Goal: Information Seeking & Learning: Learn about a topic

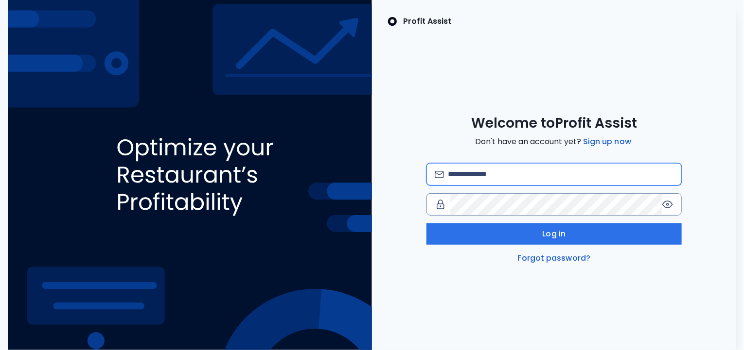
click at [472, 172] on input "email" at bounding box center [560, 174] width 225 height 21
type input "**********"
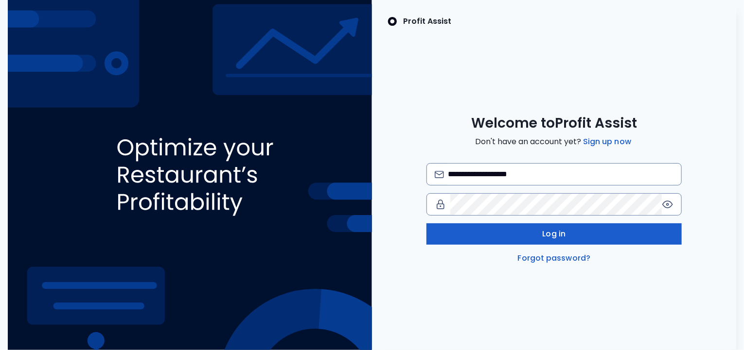
click at [516, 233] on button "Log in" at bounding box center [553, 234] width 255 height 21
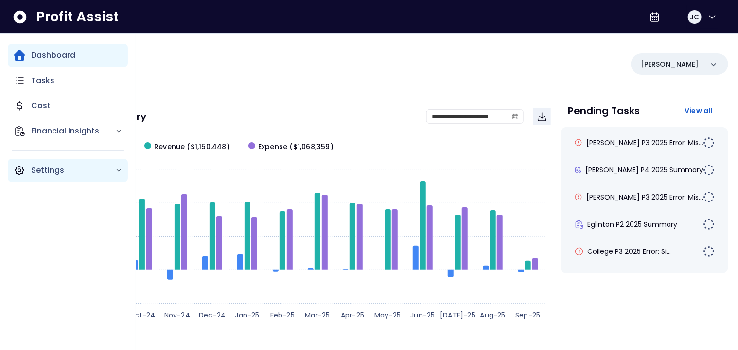
click at [20, 171] on icon "Main navigation" at bounding box center [20, 171] width 12 height 12
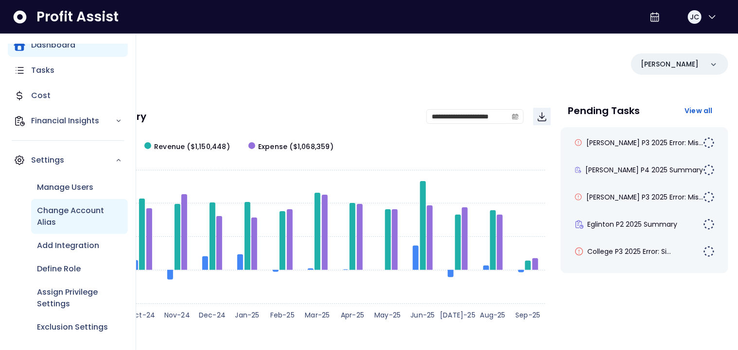
scroll to position [12, 0]
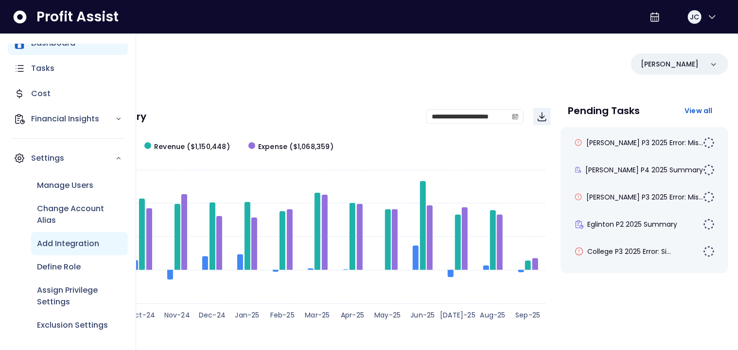
click at [62, 240] on p "Add Integration" at bounding box center [68, 244] width 62 height 12
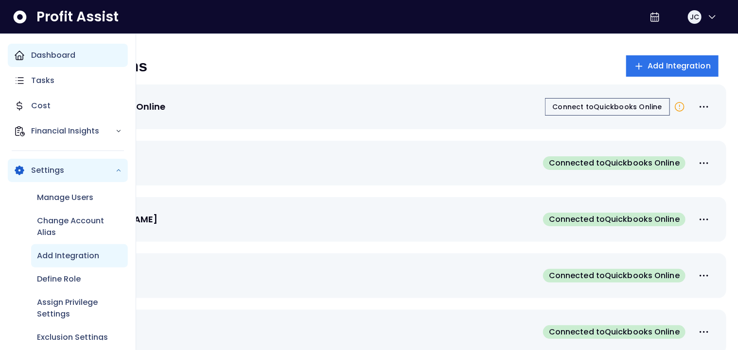
click at [28, 56] on div "Dashboard" at bounding box center [68, 55] width 120 height 23
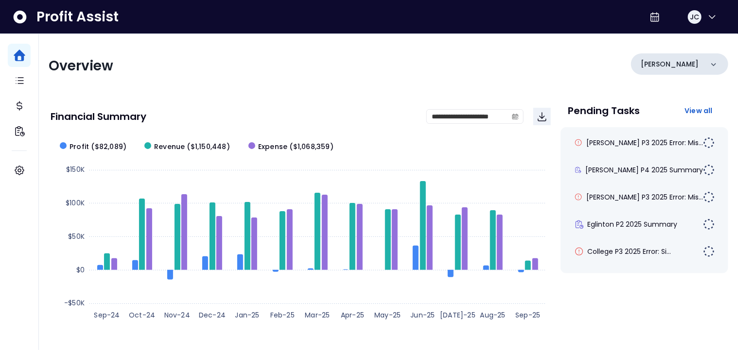
click at [674, 67] on div "[PERSON_NAME]" at bounding box center [679, 63] width 97 height 21
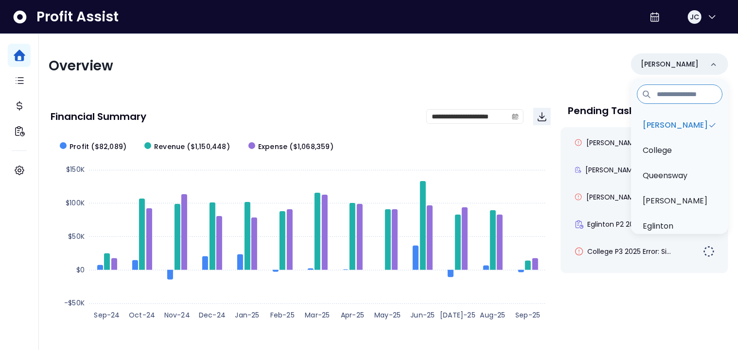
click at [421, 68] on div "Overview [PERSON_NAME][GEOGRAPHIC_DATA] [GEOGRAPHIC_DATA] [PERSON_NAME] QuickBo…" at bounding box center [388, 65] width 679 height 25
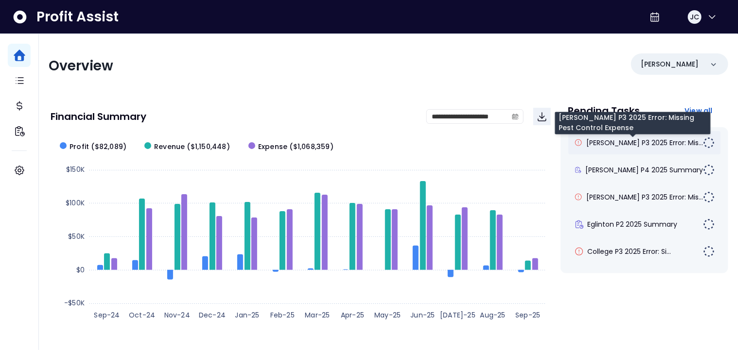
click at [613, 146] on span "[PERSON_NAME] P3 2025 Error: Mis..." at bounding box center [644, 143] width 117 height 10
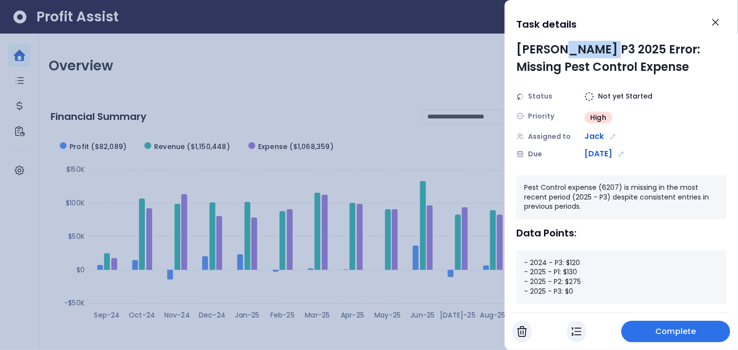
drag, startPoint x: 567, startPoint y: 50, endPoint x: 612, endPoint y: 50, distance: 45.2
click at [612, 50] on div "[PERSON_NAME] P3 2025 Error: Missing Pest Control Expense" at bounding box center [621, 58] width 210 height 35
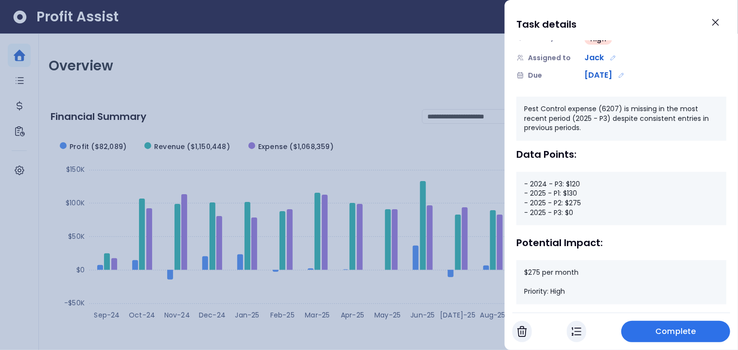
scroll to position [91, 0]
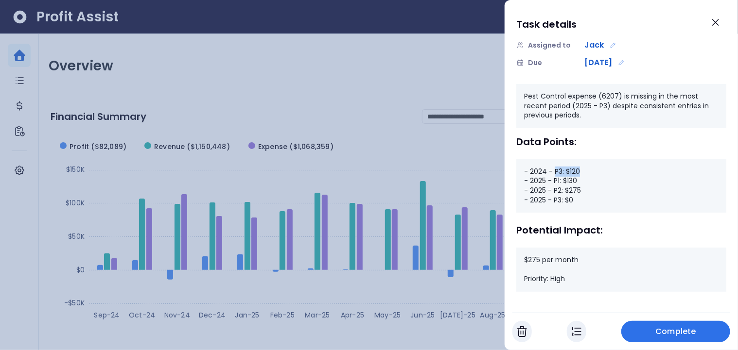
drag, startPoint x: 553, startPoint y: 171, endPoint x: 580, endPoint y: 170, distance: 27.2
click at [580, 170] on div "- 2024 - P3: $120 - 2025 - P1: $130 - 2025 - P2: $275 - 2025 - P3: $0" at bounding box center [621, 185] width 210 height 53
drag, startPoint x: 564, startPoint y: 199, endPoint x: 578, endPoint y: 198, distance: 14.1
click at [578, 198] on div "- 2024 - P3: $120 - 2025 - P1: $130 - 2025 - P2: $275 - 2025 - P3: $0" at bounding box center [621, 185] width 210 height 53
drag, startPoint x: 524, startPoint y: 262, endPoint x: 589, endPoint y: 263, distance: 65.1
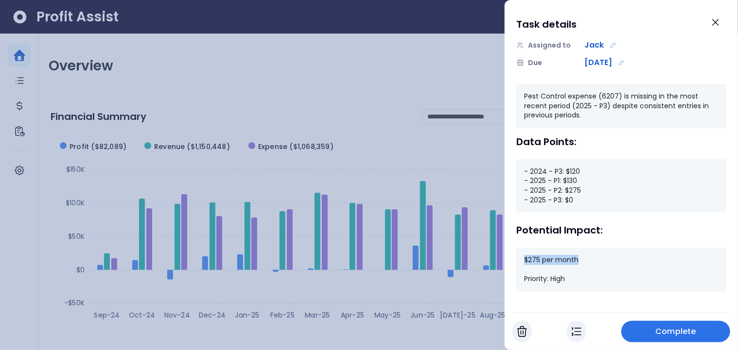
click at [589, 263] on div "$275 per month Priority: High" at bounding box center [621, 270] width 210 height 44
drag, startPoint x: 570, startPoint y: 188, endPoint x: 586, endPoint y: 188, distance: 15.6
click at [586, 188] on div "- 2024 - P3: $120 - 2025 - P1: $130 - 2025 - P2: $275 - 2025 - P3: $0" at bounding box center [621, 185] width 210 height 53
click at [710, 25] on icon "Close" at bounding box center [716, 23] width 12 height 12
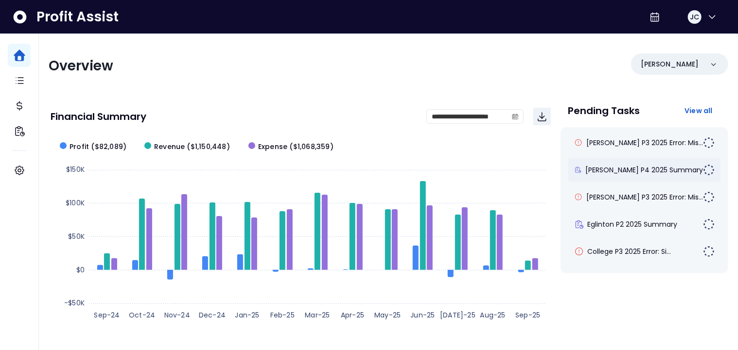
click at [626, 163] on div "[PERSON_NAME] P4 2025 Summary" at bounding box center [644, 169] width 153 height 23
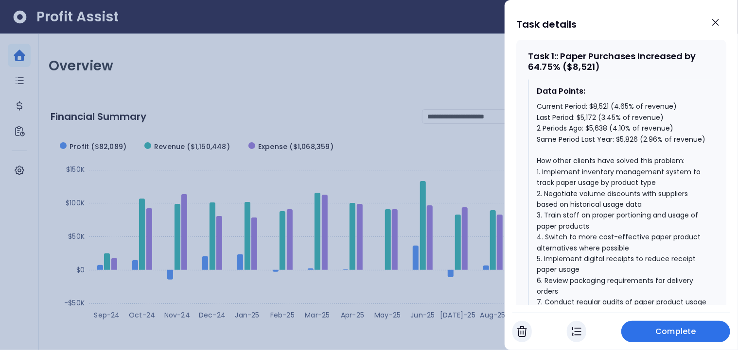
scroll to position [462, 0]
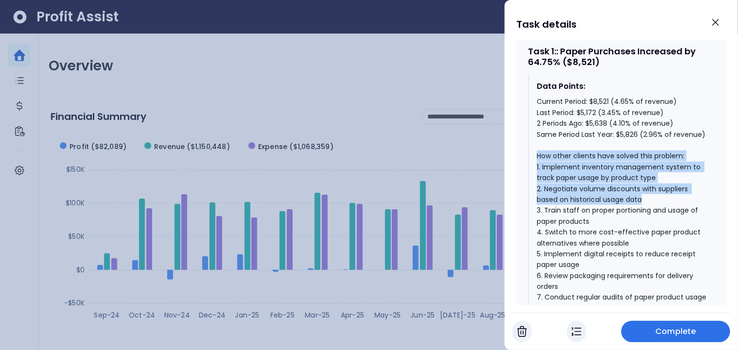
drag, startPoint x: 536, startPoint y: 150, endPoint x: 644, endPoint y: 195, distance: 117.4
click at [644, 195] on div "Current Period: $8,521 (4.65% of revenue) Last Period: $5,172 (3.45% of revenue…" at bounding box center [622, 210] width 170 height 228
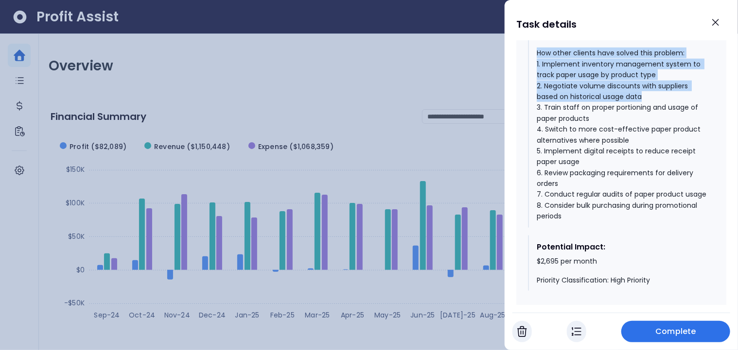
scroll to position [572, 0]
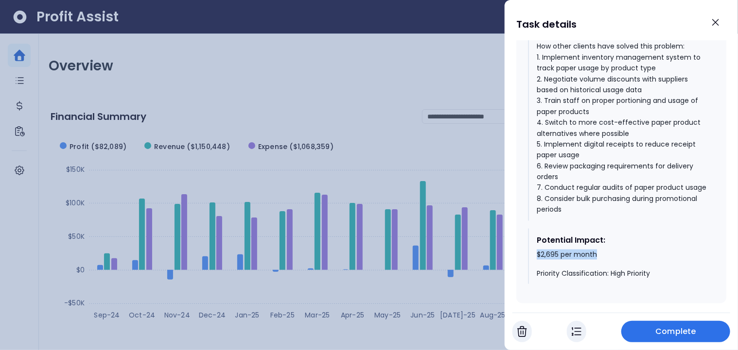
drag, startPoint x: 537, startPoint y: 262, endPoint x: 601, endPoint y: 262, distance: 64.2
click at [601, 262] on div "$2,695 per month Priority Classification: High Priority" at bounding box center [622, 264] width 170 height 29
click at [715, 22] on icon "Close" at bounding box center [715, 22] width 6 height 6
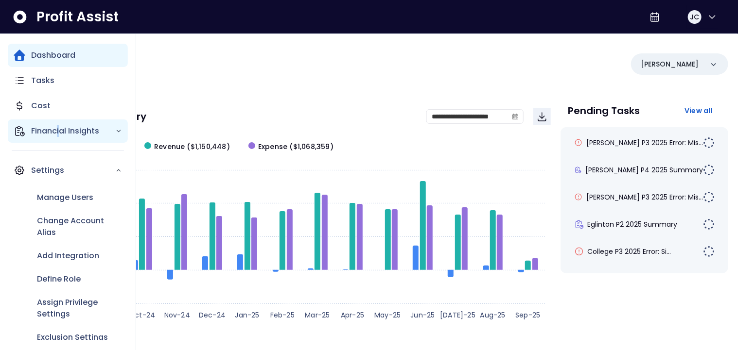
click at [58, 130] on p "Financial Insights" at bounding box center [73, 131] width 84 height 12
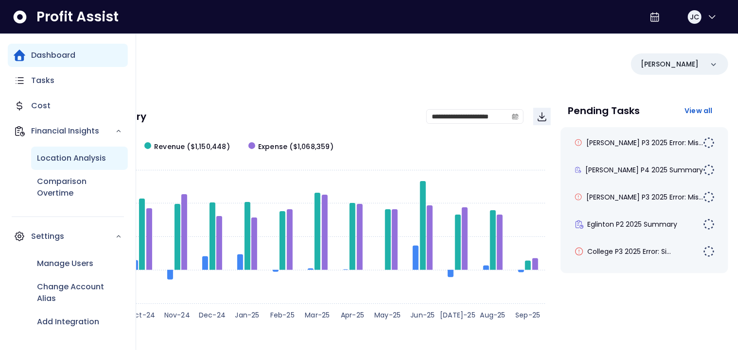
click at [65, 160] on p "Location Analysis" at bounding box center [71, 159] width 69 height 12
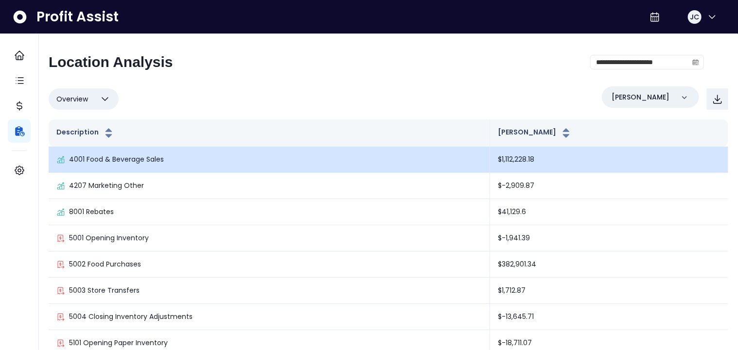
click at [125, 161] on p "4001 Food & Beverage Sales" at bounding box center [116, 160] width 95 height 10
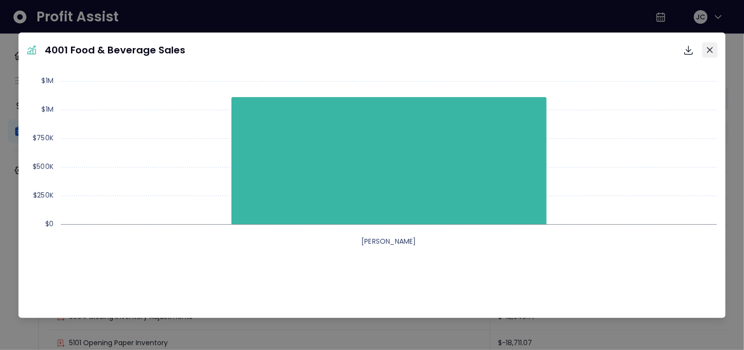
click at [706, 51] on button "Close" at bounding box center [710, 50] width 16 height 16
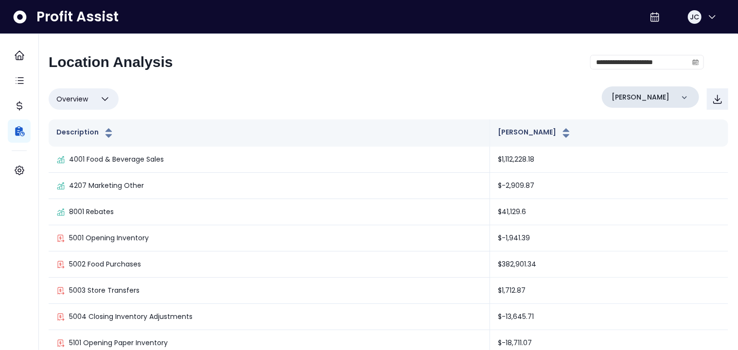
click at [637, 92] on p "[PERSON_NAME]" at bounding box center [640, 97] width 58 height 10
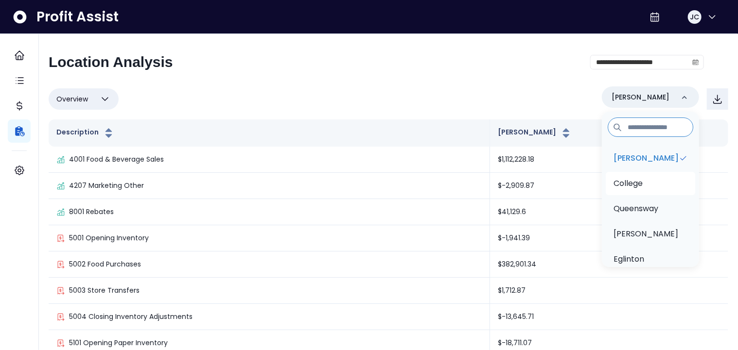
click at [642, 181] on p "College" at bounding box center [627, 184] width 29 height 12
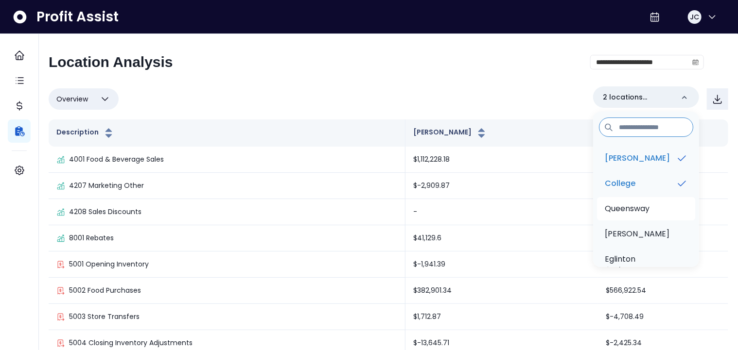
click at [643, 207] on p "Queensway" at bounding box center [627, 209] width 45 height 12
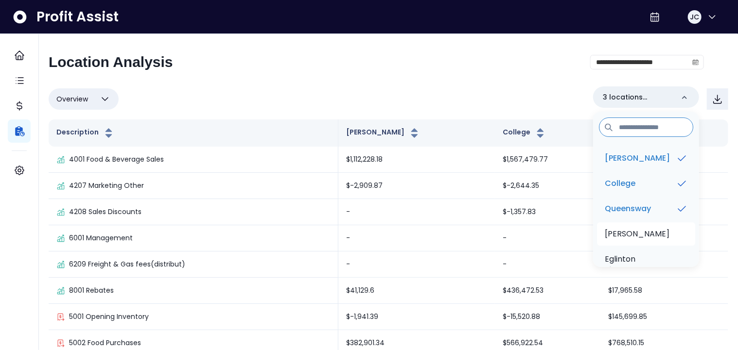
click at [637, 238] on p "[PERSON_NAME]" at bounding box center [637, 234] width 65 height 12
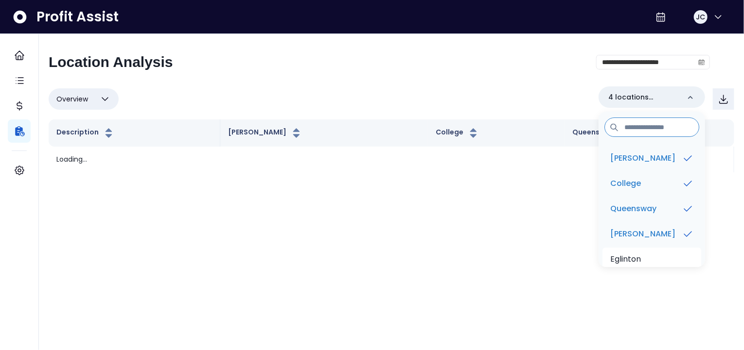
click at [632, 262] on p "Eglinton" at bounding box center [625, 260] width 31 height 12
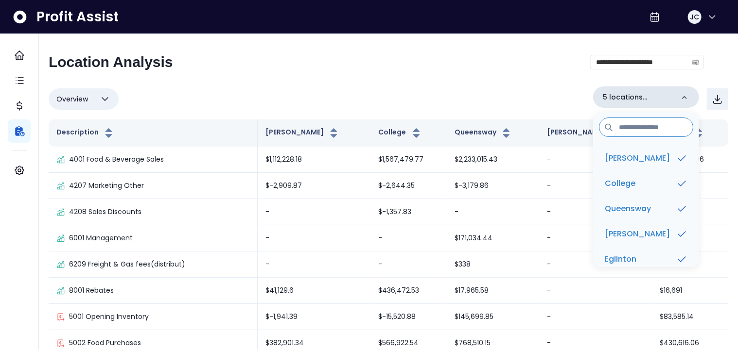
click at [683, 97] on icon at bounding box center [684, 98] width 10 height 10
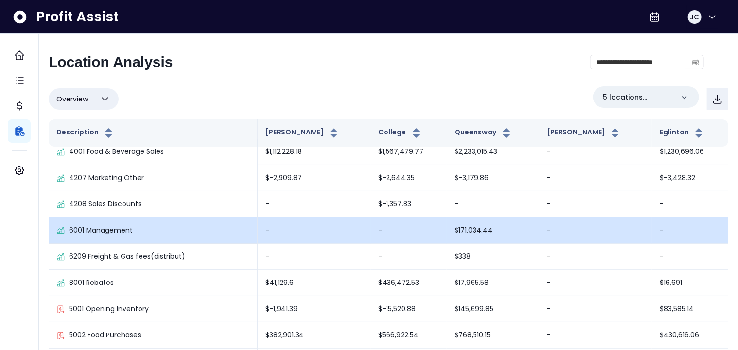
scroll to position [47, 0]
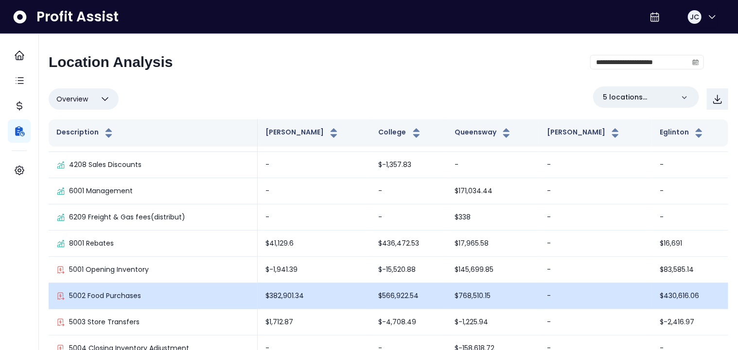
click at [108, 295] on p "5002 Food Purchases" at bounding box center [105, 296] width 72 height 10
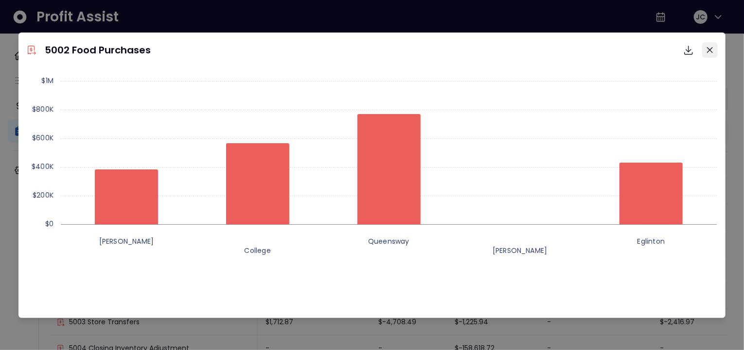
click at [706, 48] on button "Close" at bounding box center [710, 50] width 16 height 16
